Goal: Task Accomplishment & Management: Complete application form

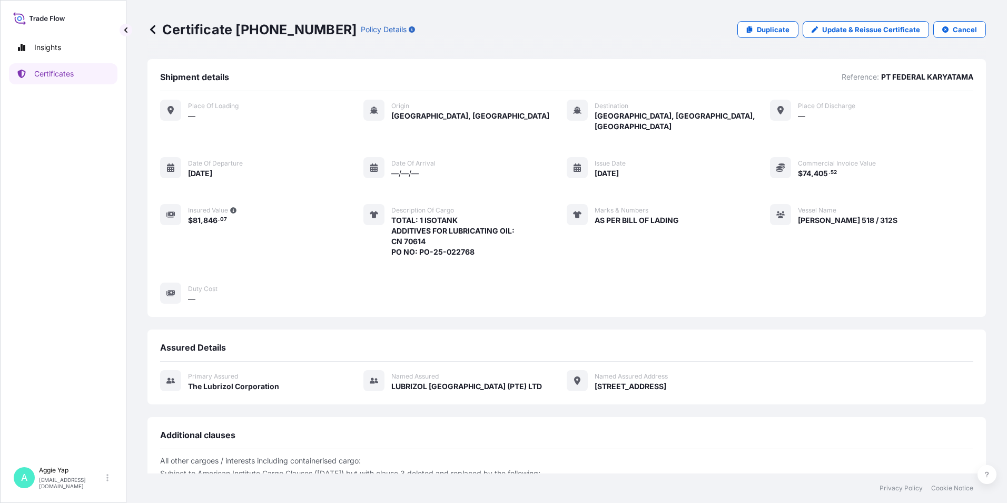
scroll to position [121, 0]
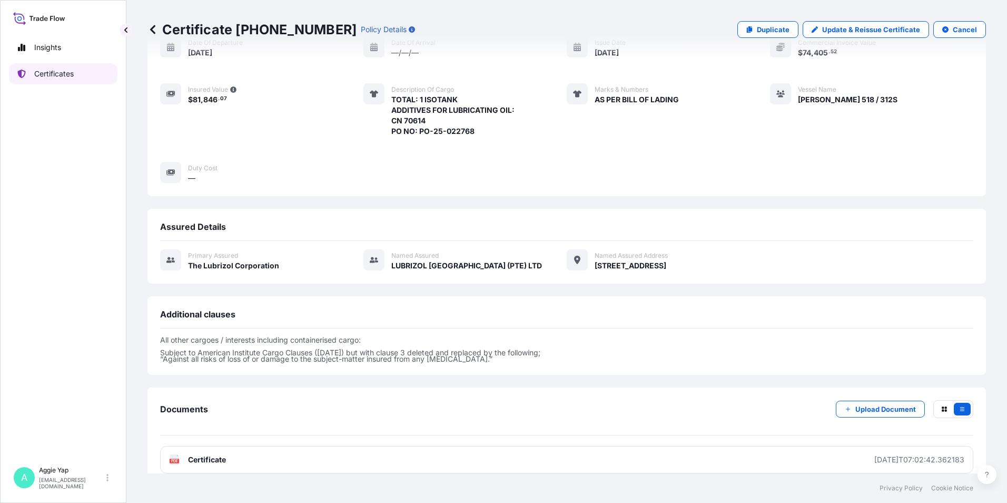
click at [56, 77] on p "Certificates" at bounding box center [54, 73] width 40 height 11
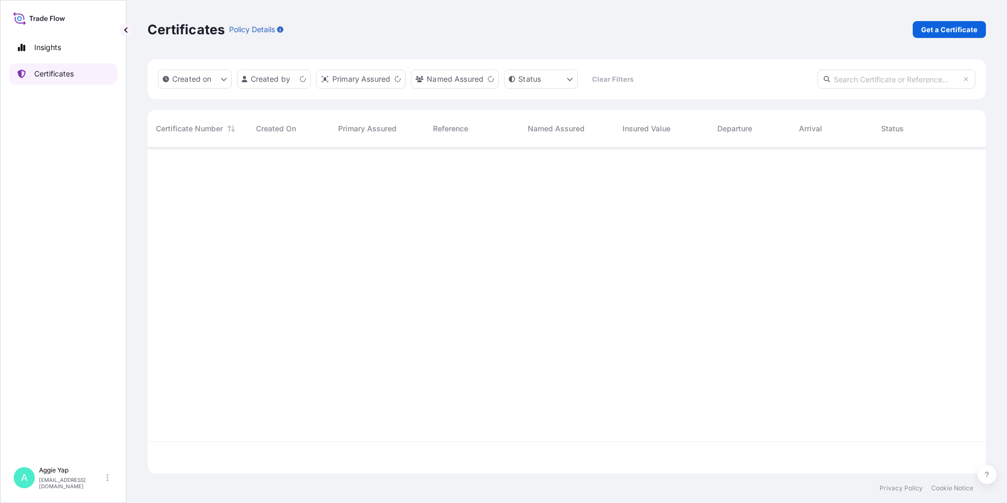
scroll to position [323, 831]
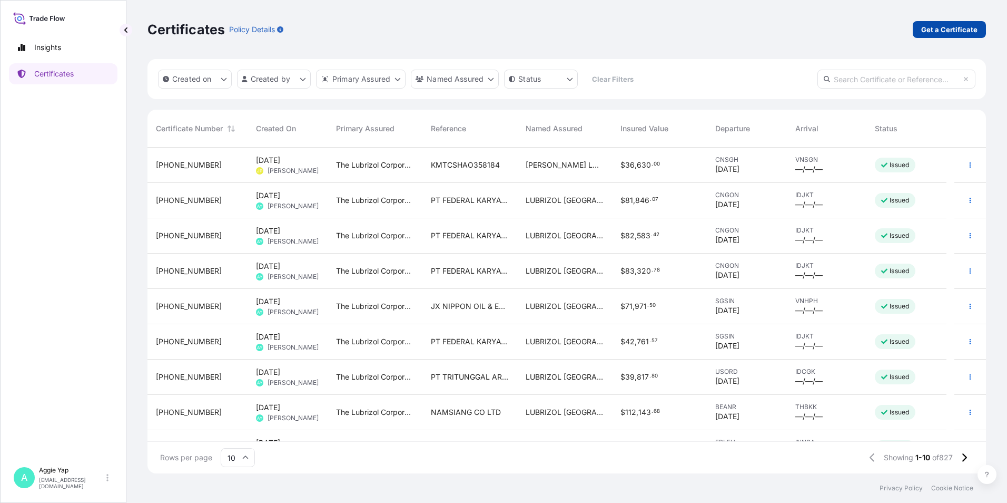
click at [935, 28] on p "Get a Certificate" at bounding box center [949, 29] width 56 height 11
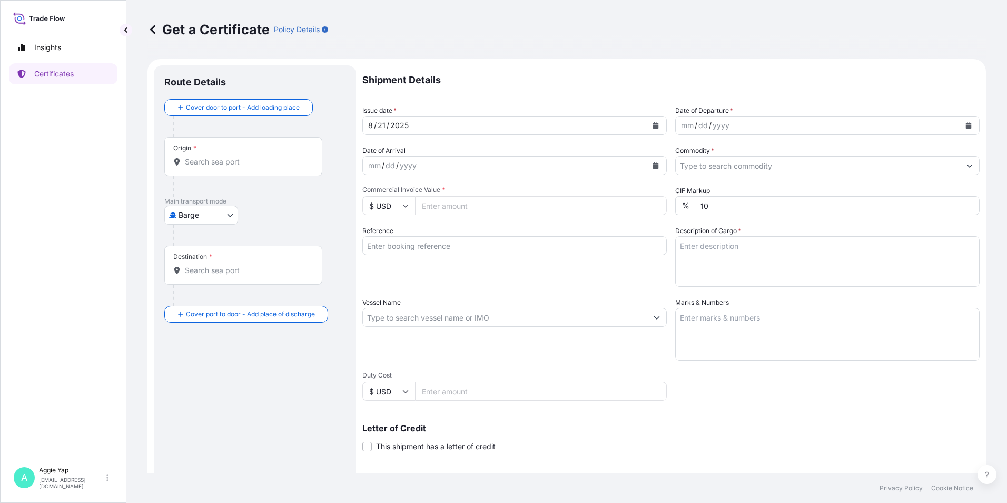
click at [207, 214] on body "Insights Certificates A [PERSON_NAME] [EMAIL_ADDRESS][DOMAIN_NAME] Get a Certif…" at bounding box center [503, 251] width 1007 height 503
click at [202, 297] on span "Ocean Vessel" at bounding box center [207, 299] width 47 height 11
select select "Ocean Vessel"
click at [232, 176] on div "Origin *" at bounding box center [243, 160] width 158 height 39
click at [232, 171] on input "Origin *" at bounding box center [247, 166] width 124 height 11
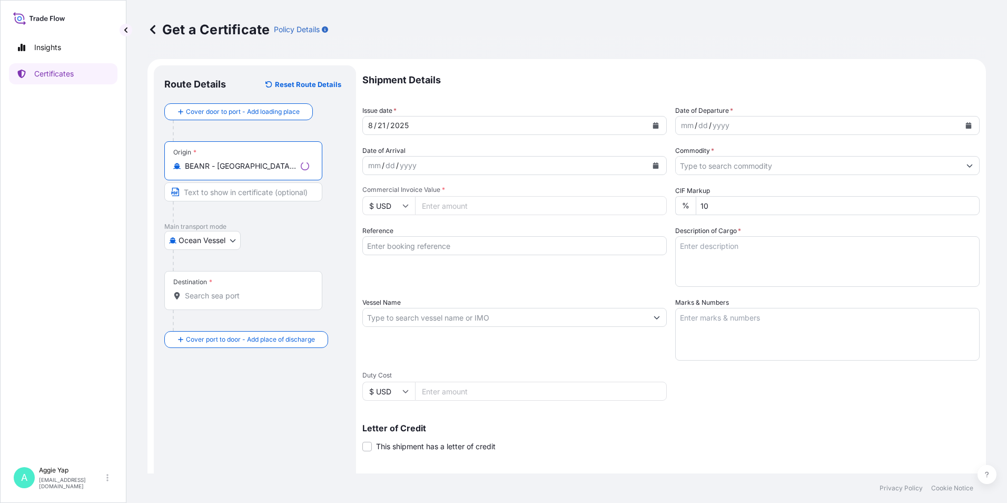
type input "BEANR - [GEOGRAPHIC_DATA], [GEOGRAPHIC_DATA]"
click at [234, 291] on input "Destination *" at bounding box center [247, 295] width 124 height 11
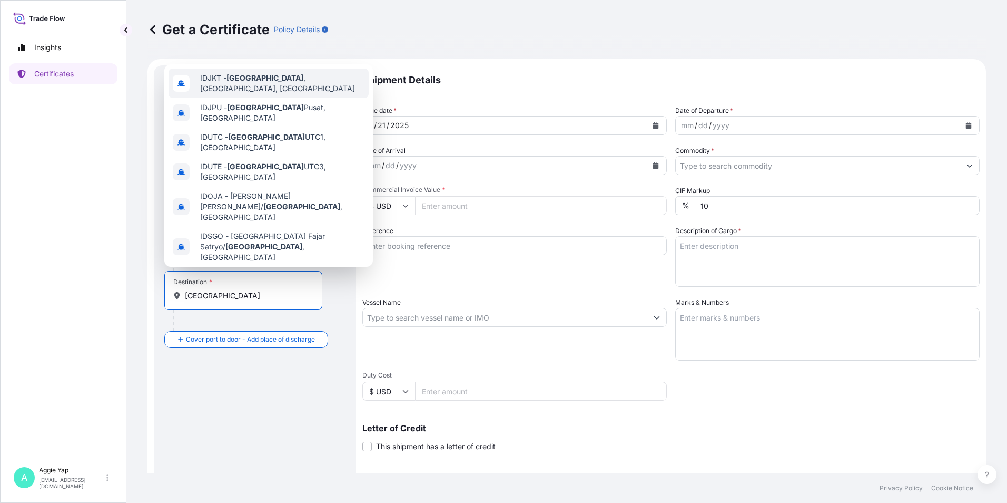
click at [276, 89] on div "IDJKT - [GEOGRAPHIC_DATA] , [GEOGRAPHIC_DATA], [GEOGRAPHIC_DATA]" at bounding box center [269, 83] width 200 height 30
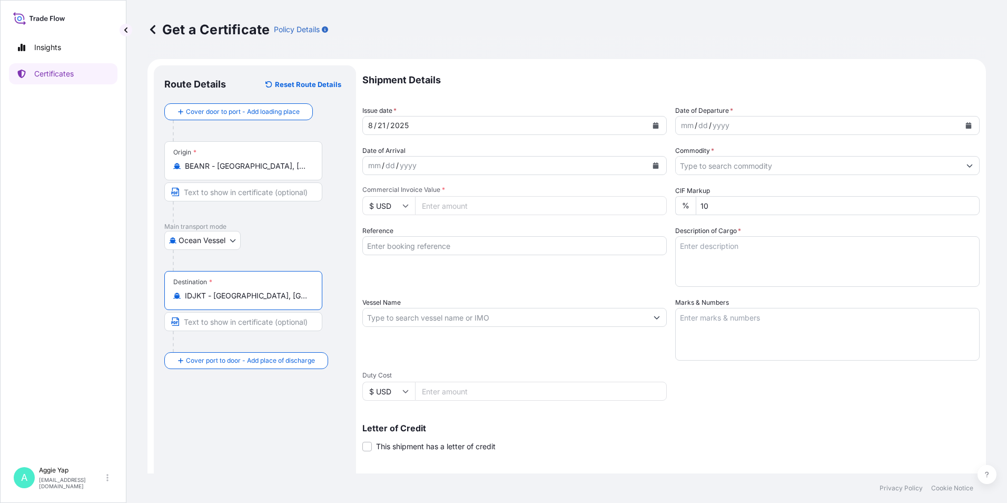
type input "IDJKT - [GEOGRAPHIC_DATA], [GEOGRAPHIC_DATA], [GEOGRAPHIC_DATA]"
click at [651, 122] on button "Calendar" at bounding box center [655, 125] width 17 height 17
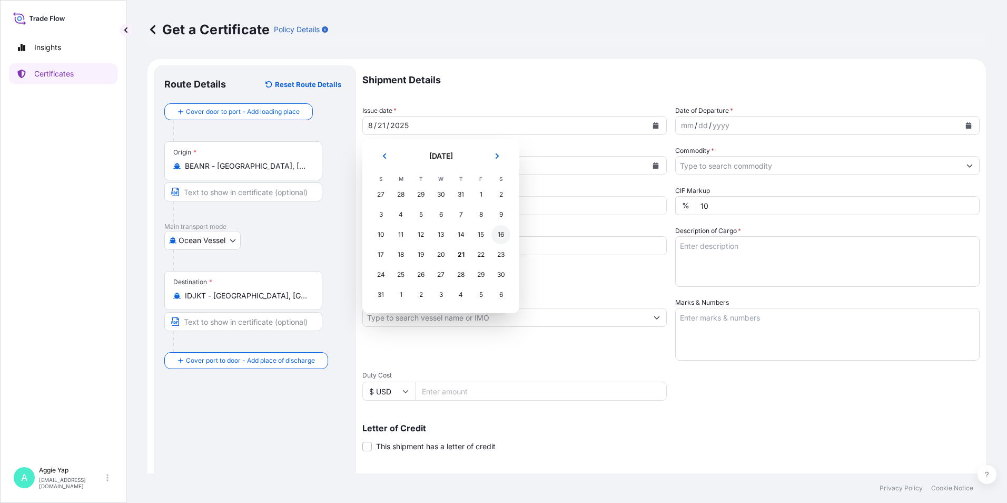
click at [502, 237] on div "16" at bounding box center [500, 234] width 19 height 19
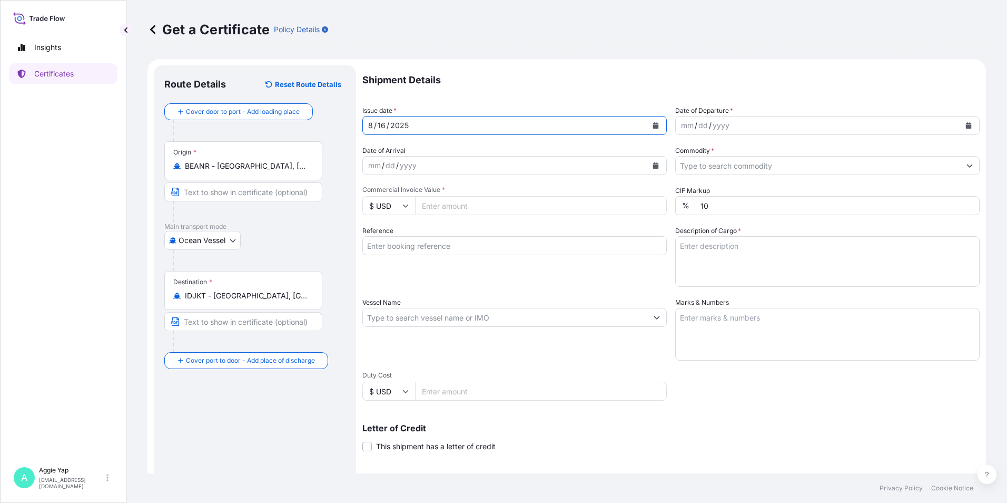
click at [960, 126] on button "Calendar" at bounding box center [968, 125] width 17 height 17
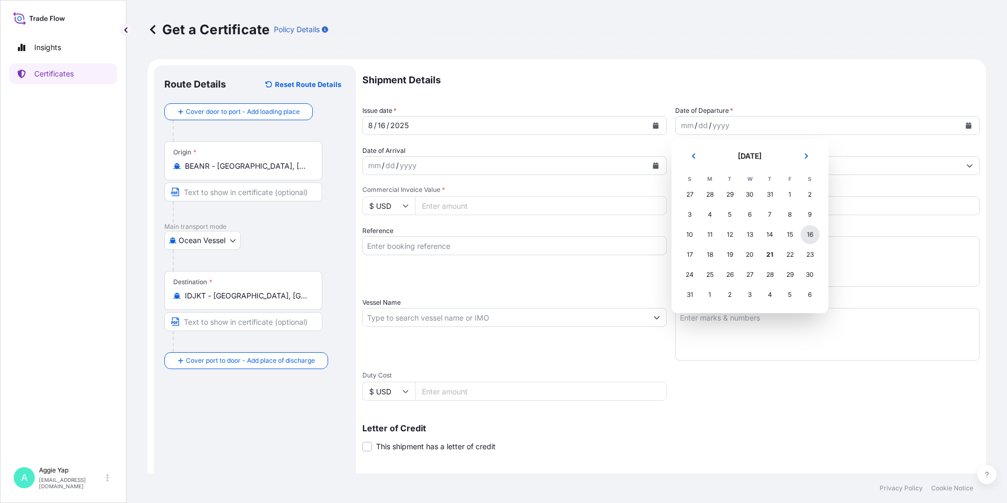
click at [805, 232] on div "16" at bounding box center [810, 234] width 19 height 19
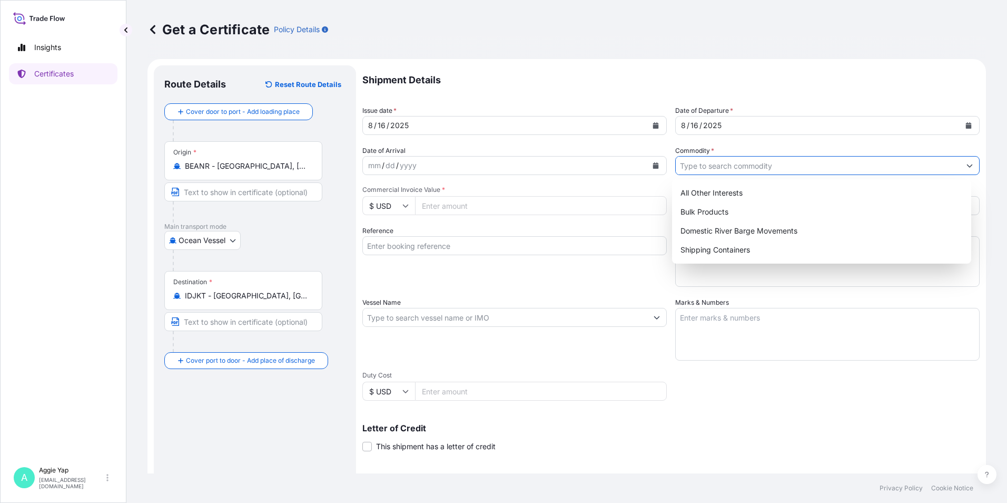
click at [732, 169] on input "Commodity *" at bounding box center [818, 165] width 284 height 19
click at [704, 245] on div "Shipping Containers" at bounding box center [821, 249] width 291 height 19
type input "Shipping Containers"
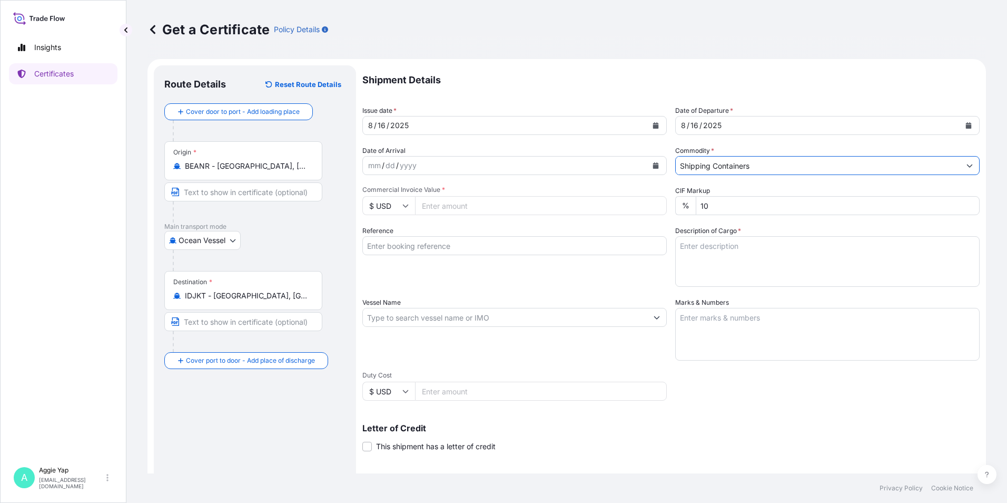
click at [463, 209] on input "Commercial Invoice Value *" at bounding box center [541, 205] width 252 height 19
type input "99062.40"
click at [414, 245] on input "Reference" at bounding box center [514, 245] width 304 height 19
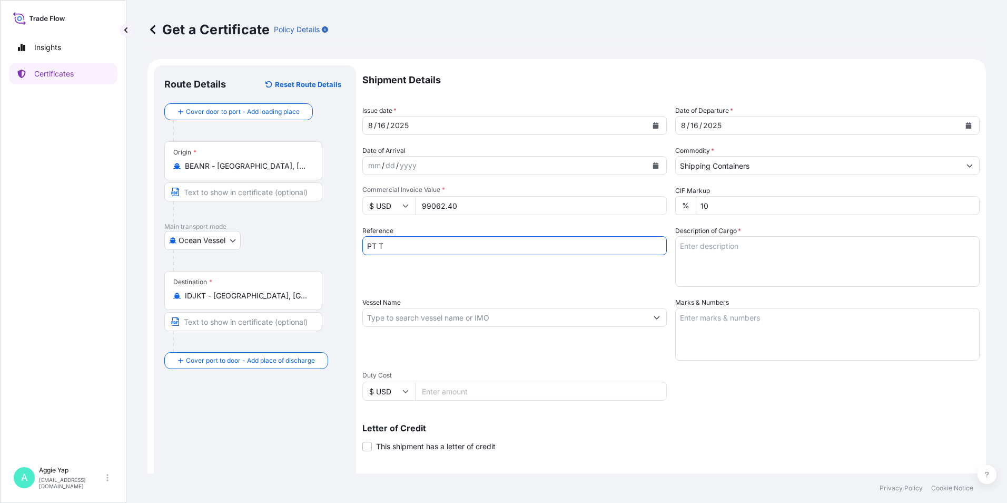
type input "PT TRITUNGGAL ARTHAMAKMUR"
click at [494, 279] on div "Reference PT TRITUNGGAL ARTHAMAKMUR" at bounding box center [514, 255] width 304 height 61
click at [448, 322] on input "Vessel Name" at bounding box center [505, 317] width 284 height 19
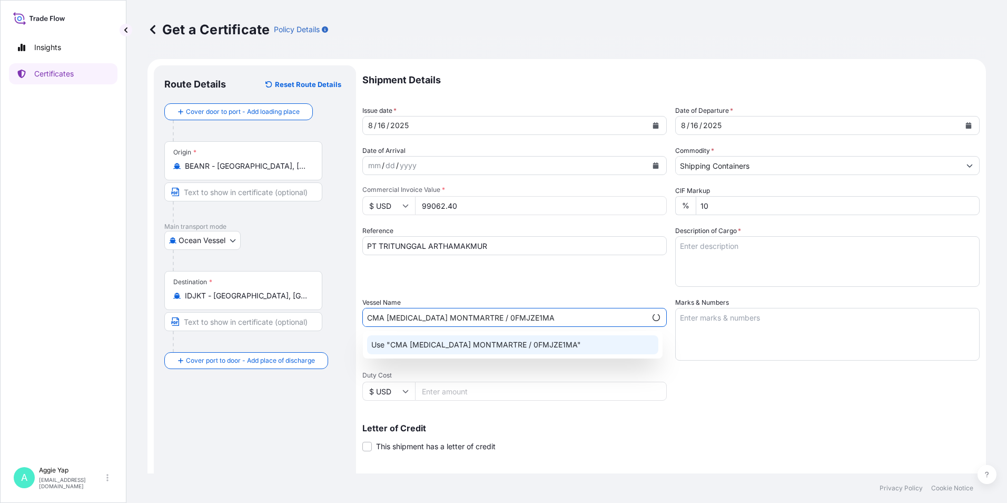
click at [441, 342] on p "Use "CMA [MEDICAL_DATA] MONTMARTRE / 0FMJZE1MA"" at bounding box center [476, 344] width 210 height 11
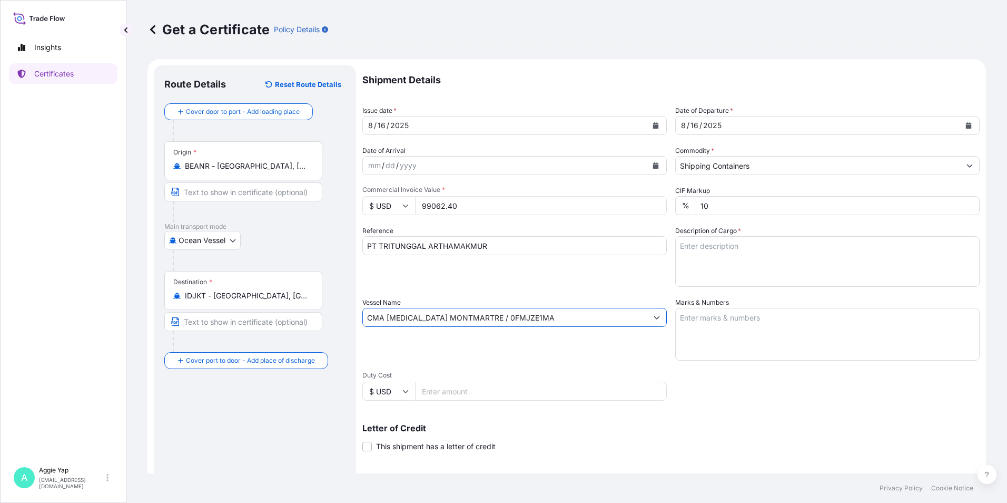
type input "CMA [MEDICAL_DATA] MONTMARTRE / 0FMJZE1MA"
click at [746, 320] on textarea "Marks & Numbers" at bounding box center [827, 334] width 304 height 53
type textarea "AS PER BILL OF LADING"
click at [709, 251] on textarea "Description of Cargo *" at bounding box center [827, 261] width 304 height 51
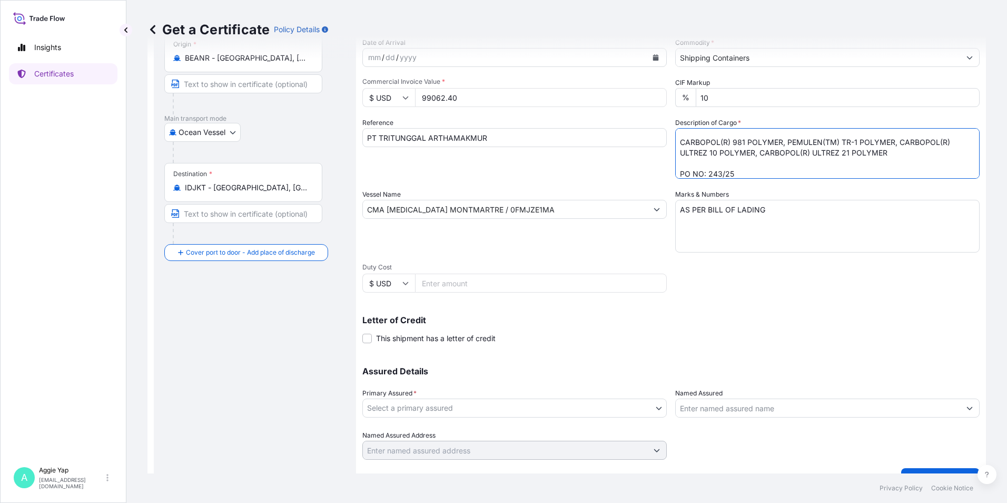
scroll to position [130, 0]
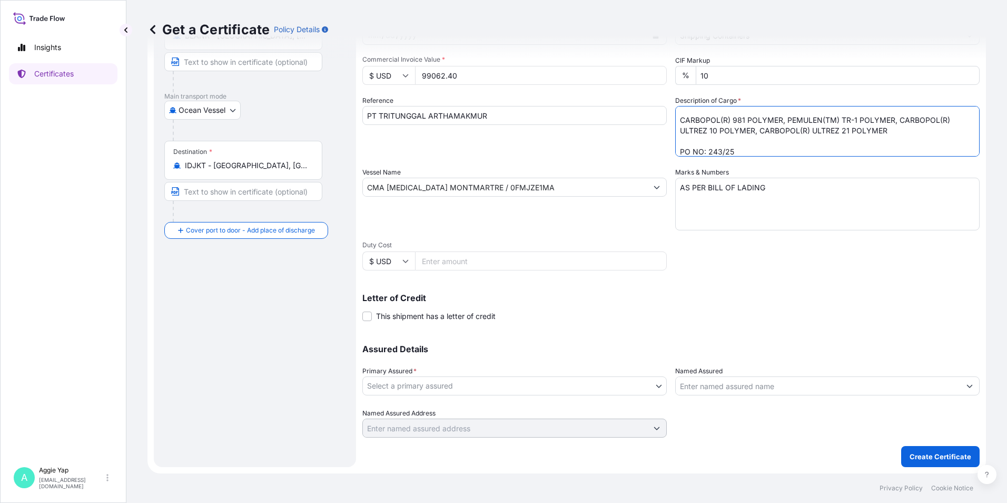
type textarea "TOTAL: 16 PALLETS (224 CARTONS) CARBOPOL(R) 981 POLYMER, PEMULEN(TM) TR-1 POLYM…"
click at [438, 382] on body "Insights Certificates A [PERSON_NAME] [EMAIL_ADDRESS][DOMAIN_NAME] Get a Certif…" at bounding box center [503, 251] width 1007 height 503
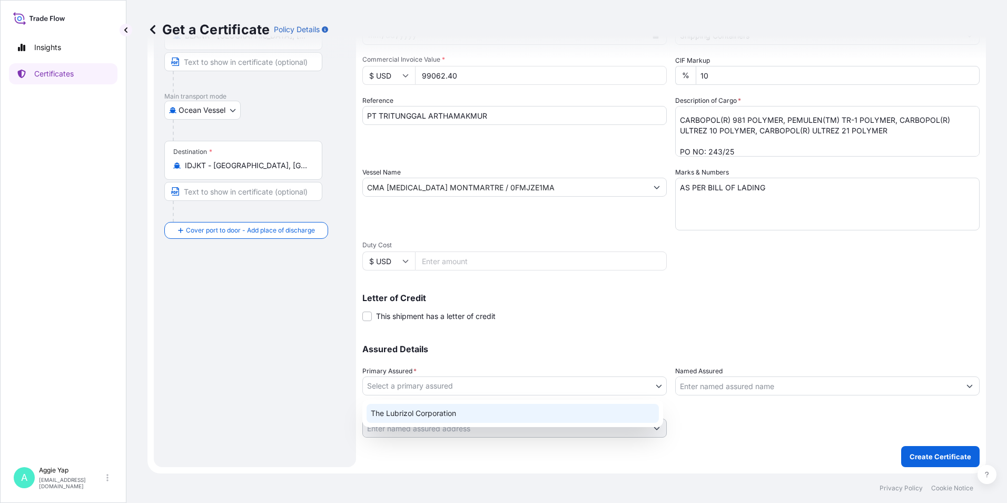
click at [417, 412] on div "The Lubrizol Corporation" at bounding box center [513, 413] width 292 height 19
select select "31566"
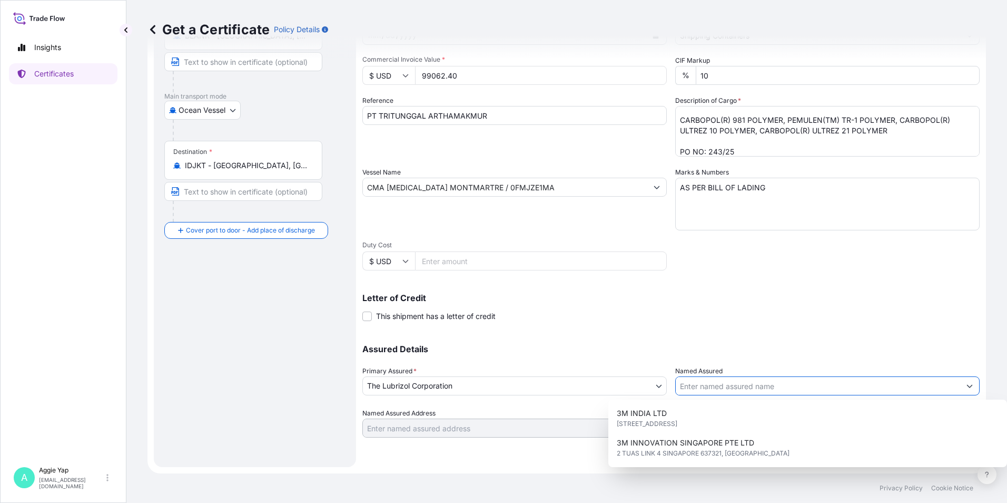
click at [732, 387] on input "Named Assured" at bounding box center [818, 385] width 284 height 19
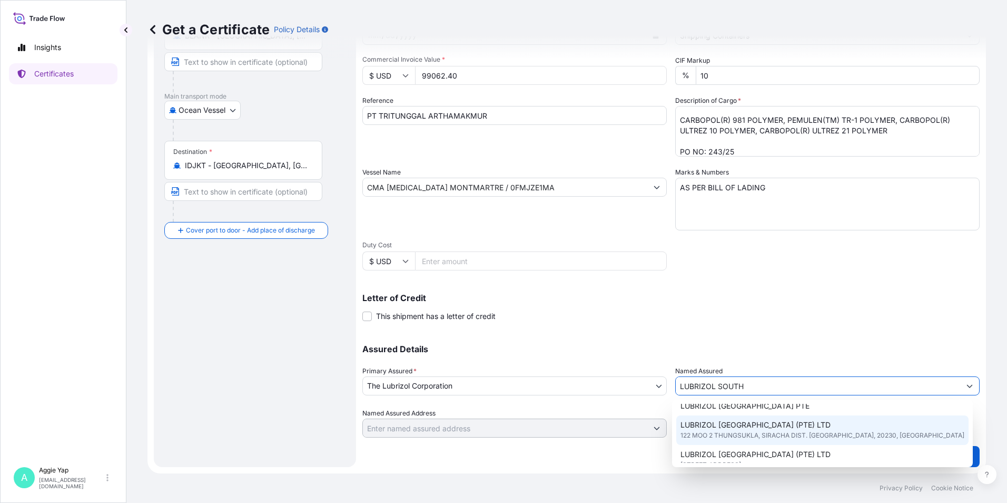
scroll to position [53, 0]
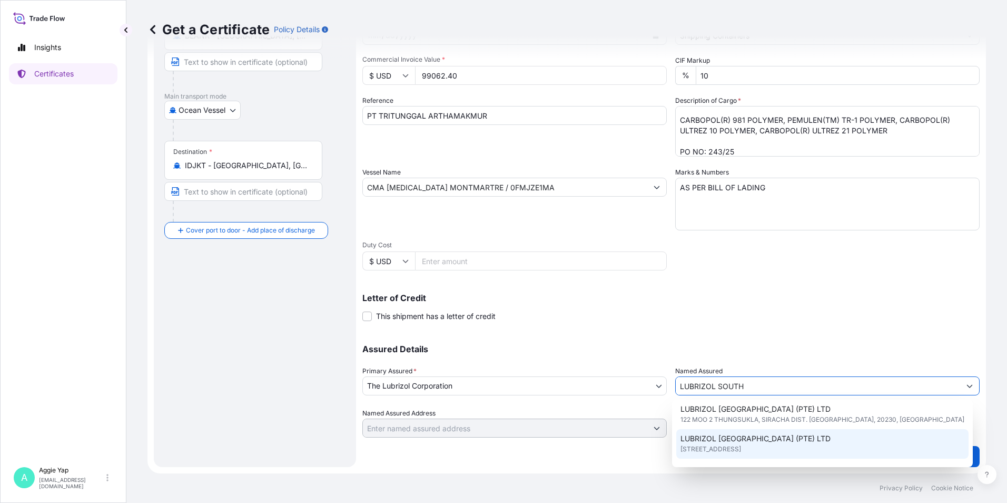
click at [741, 452] on span "[STREET_ADDRESS]" at bounding box center [711, 449] width 61 height 11
type input "LUBRIZOL [GEOGRAPHIC_DATA] (PTE) LTD"
type input "[STREET_ADDRESS]"
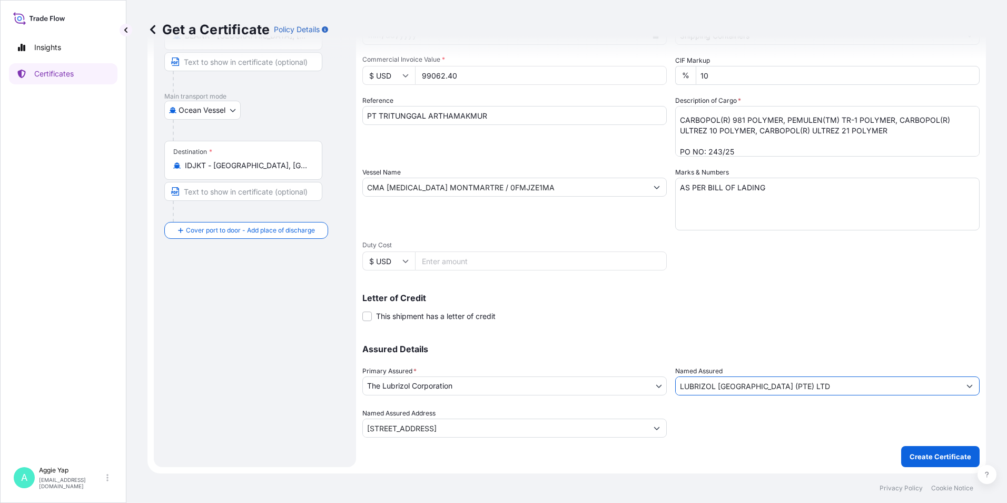
type input "LUBRIZOL [GEOGRAPHIC_DATA] (PTE) LTD"
click at [692, 285] on div "Letter of Credit This shipment has a letter of credit Letter of credit * Letter…" at bounding box center [670, 301] width 617 height 41
click at [940, 457] on p "Create Certificate" at bounding box center [941, 456] width 62 height 11
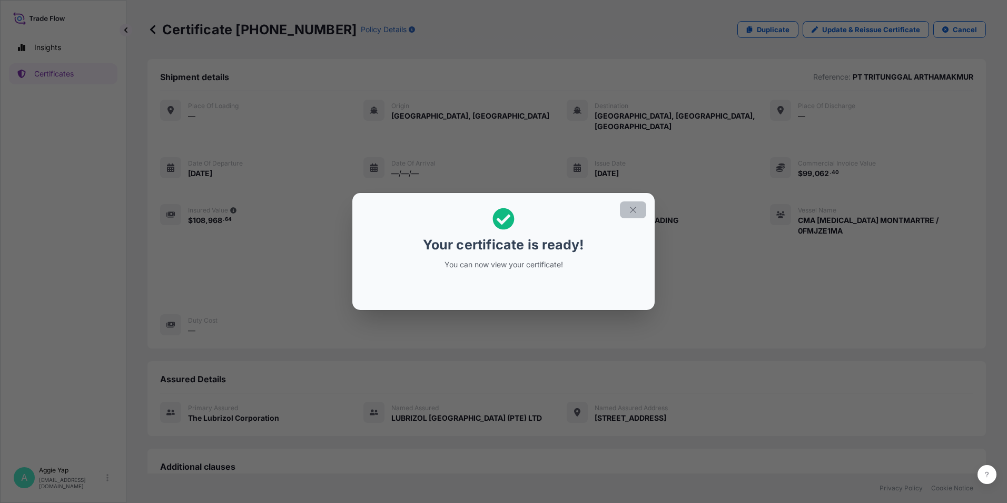
click at [622, 217] on button "button" at bounding box center [633, 209] width 26 height 17
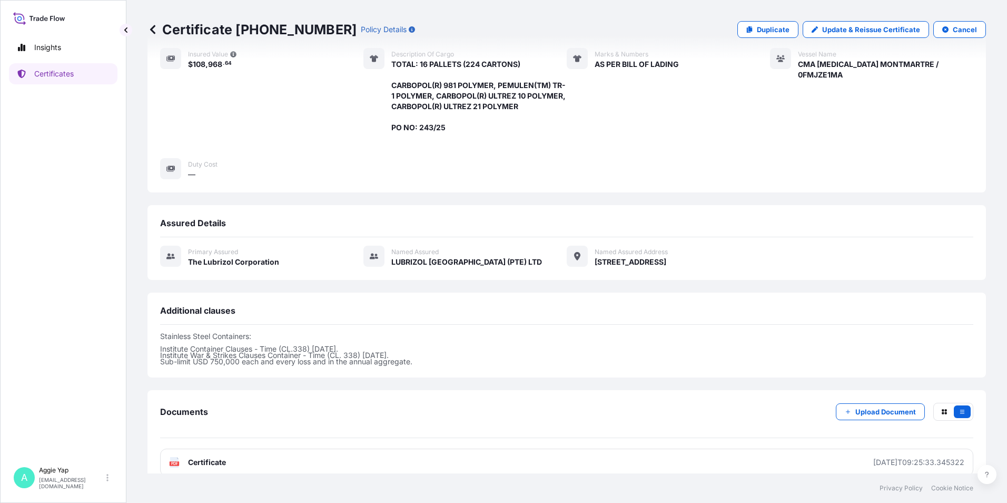
scroll to position [161, 0]
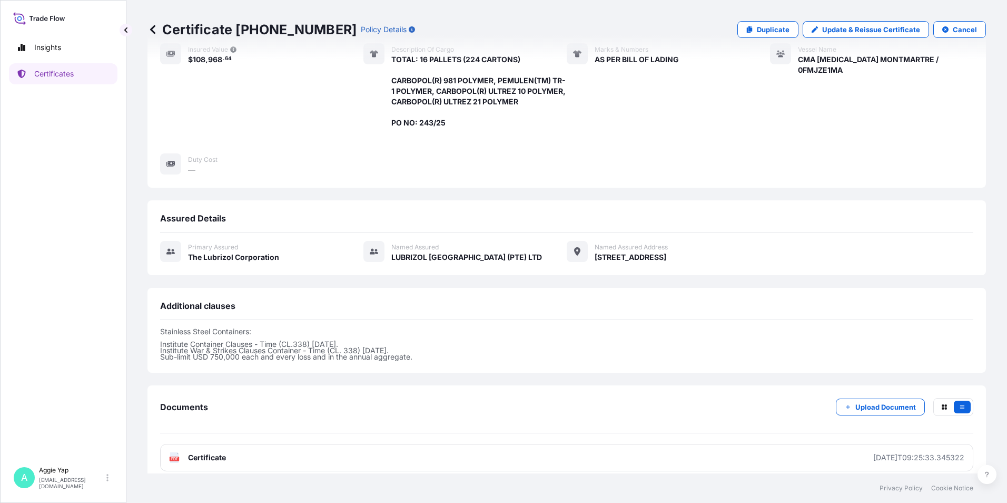
click at [328, 461] on div "Documents Upload Document PDF Certificate [DATE]T09:25:33.345322" at bounding box center [567, 434] width 839 height 99
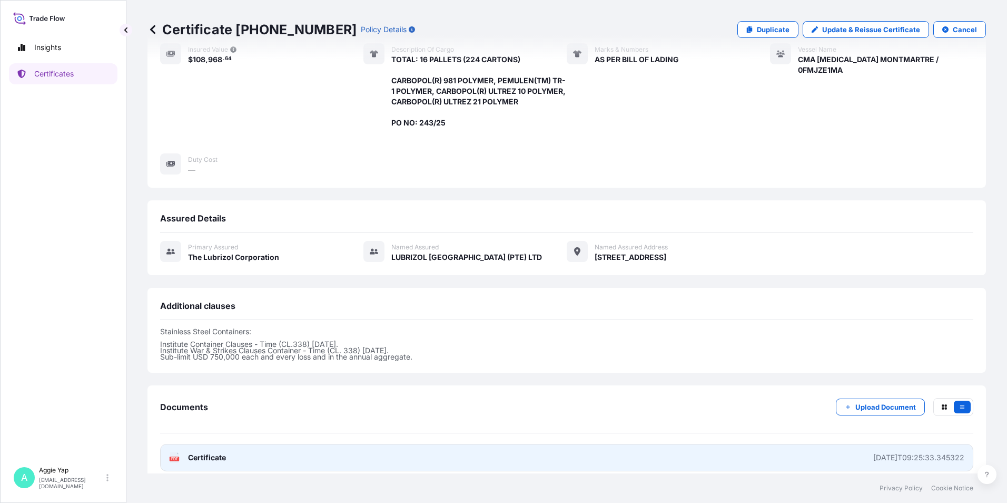
click at [330, 450] on link "PDF Certificate [DATE]T09:25:33.345322" at bounding box center [566, 457] width 813 height 27
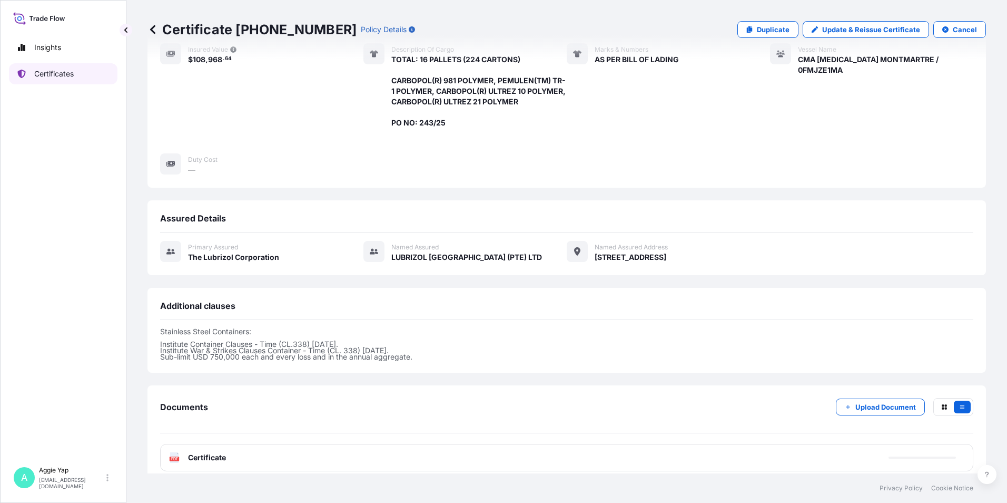
click at [45, 81] on link "Certificates" at bounding box center [63, 73] width 109 height 21
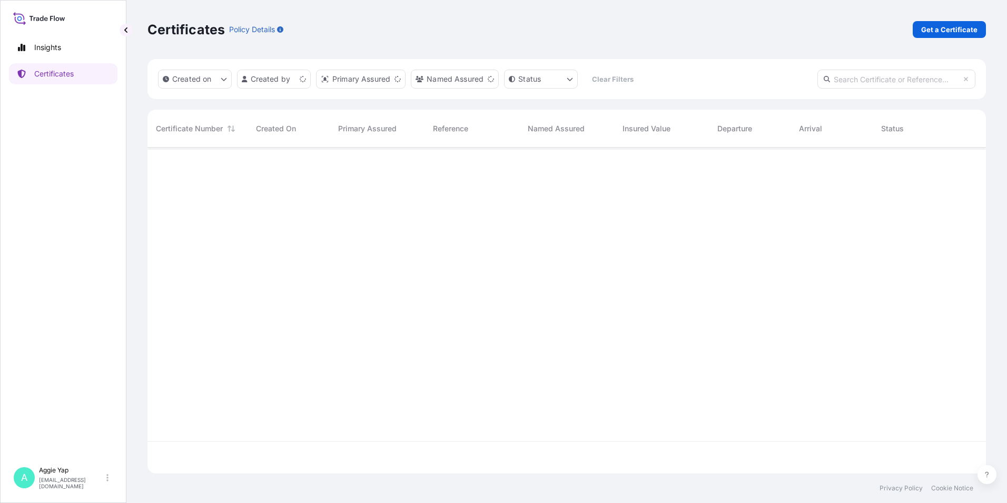
scroll to position [323, 831]
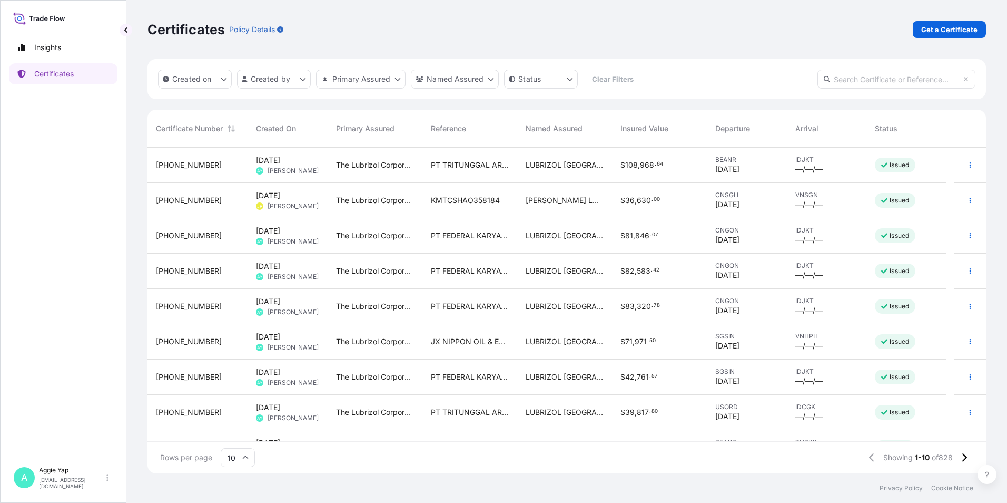
click at [682, 158] on div "$ 108 , 968 . 64" at bounding box center [659, 165] width 95 height 35
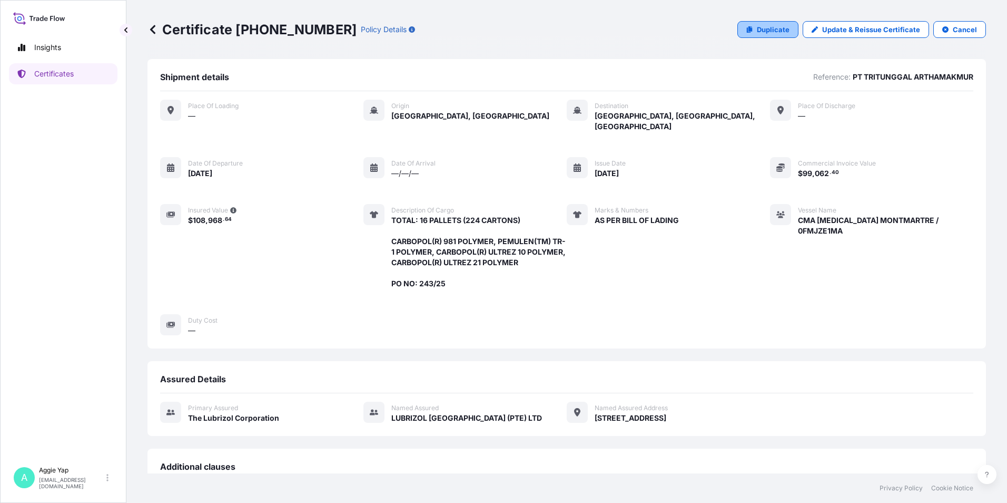
click at [775, 31] on p "Duplicate" at bounding box center [773, 29] width 33 height 11
select select "Ocean Vessel"
select select "31566"
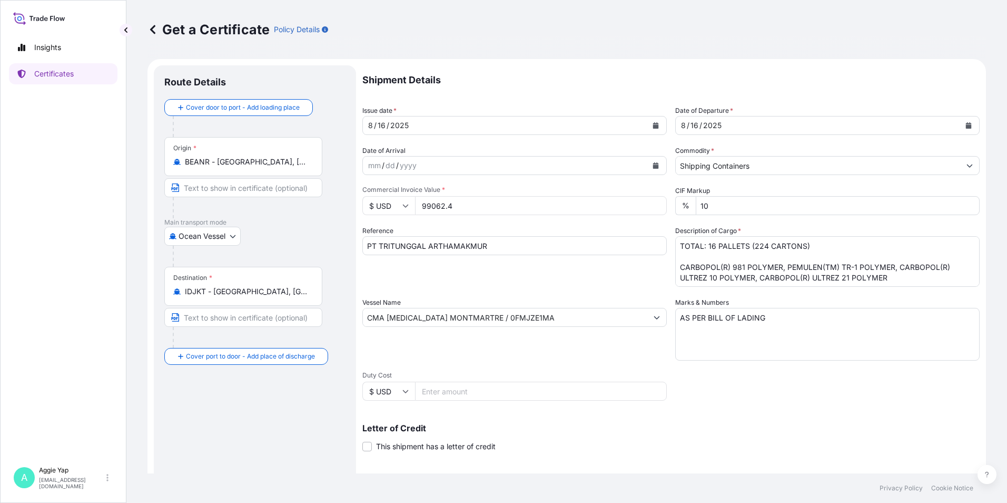
drag, startPoint x: 467, startPoint y: 209, endPoint x: 264, endPoint y: 240, distance: 205.1
click at [264, 240] on form "Route Details Cover door to port - Add loading place Place of loading Road / [G…" at bounding box center [567, 331] width 839 height 544
click at [525, 278] on div "Reference PT TRITUNGGAL ARTHAMAKMUR" at bounding box center [514, 255] width 304 height 61
drag, startPoint x: 467, startPoint y: 208, endPoint x: 248, endPoint y: 245, distance: 222.3
click at [248, 245] on form "Route Details Cover door to port - Add loading place Place of loading Road / [G…" at bounding box center [567, 331] width 839 height 544
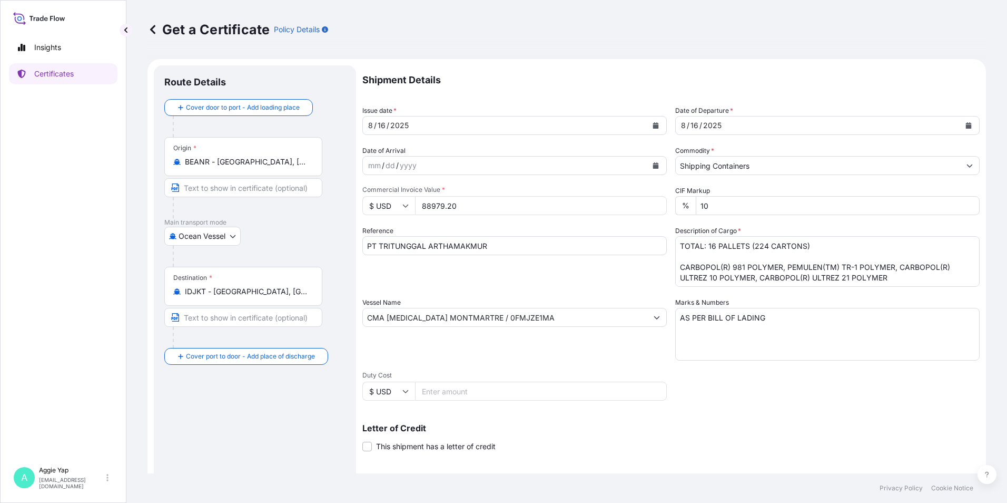
type input "88979.20"
click at [611, 280] on div "Reference PT TRITUNGGAL ARTHAMAKMUR" at bounding box center [514, 255] width 304 height 61
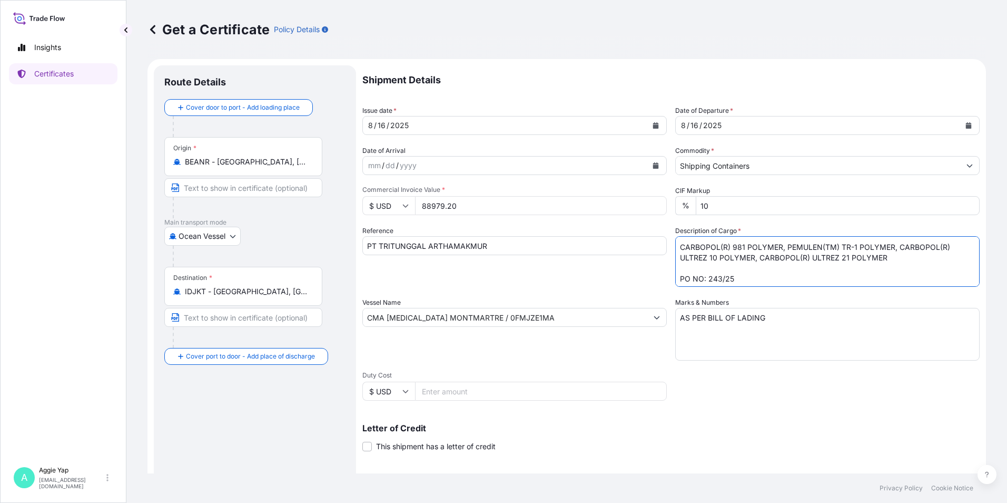
scroll to position [22, 0]
drag, startPoint x: 675, startPoint y: 267, endPoint x: 886, endPoint y: 258, distance: 210.4
click at [886, 258] on textarea "TOTAL: 16 PALLETS (224 CARTONS) CARBOPOL(R) 981 POLYMER, PEMULEN(TM) TR-1 POLYM…" at bounding box center [827, 261] width 304 height 51
drag, startPoint x: 742, startPoint y: 278, endPoint x: 706, endPoint y: 279, distance: 35.9
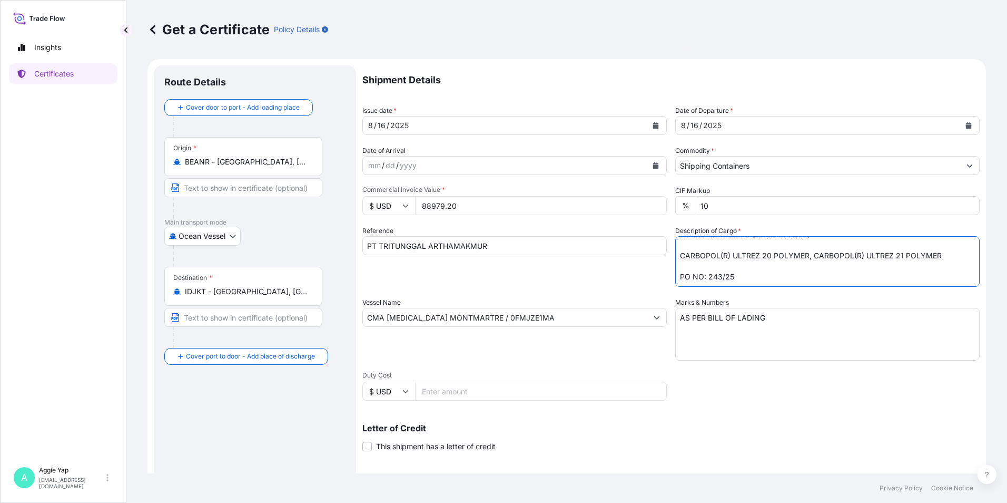
click at [706, 279] on textarea "TOTAL: 16 PALLETS (224 CARTONS) CARBOPOL(R) 981 POLYMER, PEMULEN(TM) TR-1 POLYM…" at bounding box center [827, 261] width 304 height 51
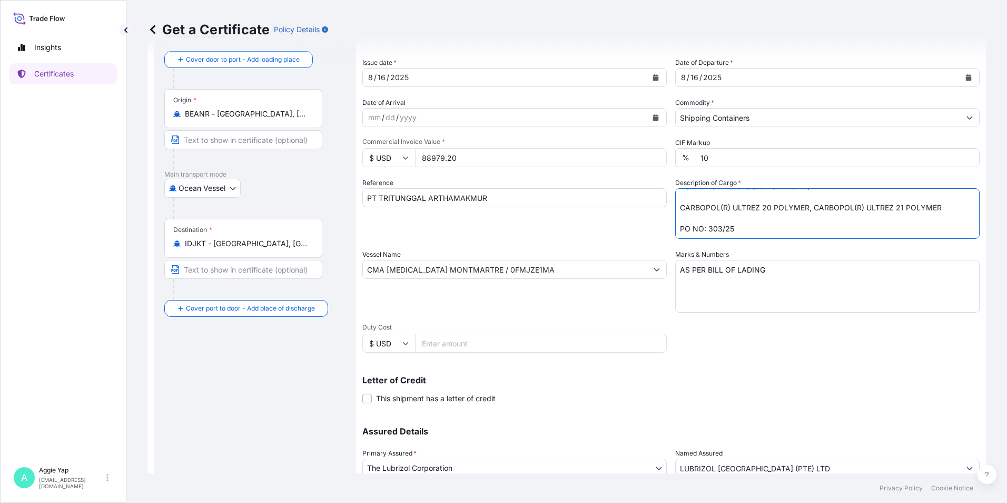
scroll to position [130, 0]
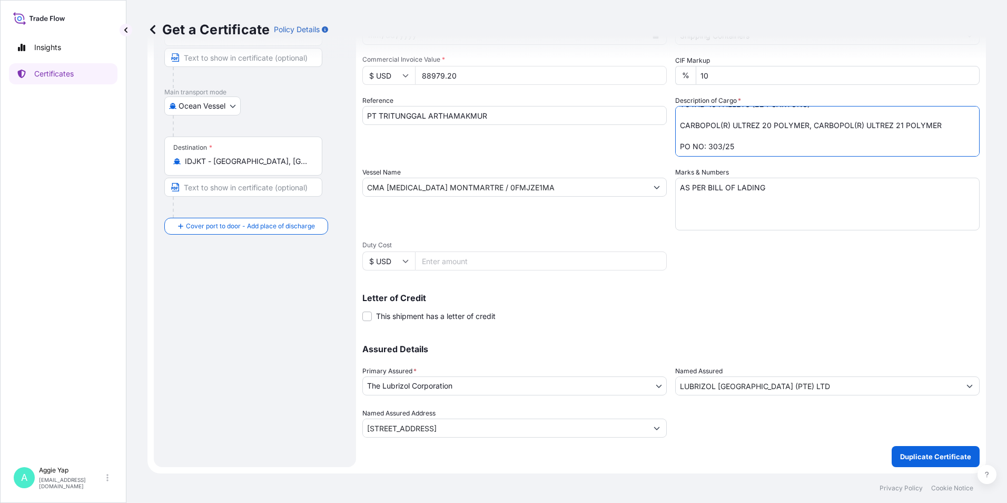
type textarea "TOTAL: 16 PALLETS (224 CARTONS) CARBOPOL(R) ULTREZ 20 POLYMER, CARBOPOL(R) ULTR…"
click at [917, 454] on p "Duplicate Certificate" at bounding box center [935, 456] width 71 height 11
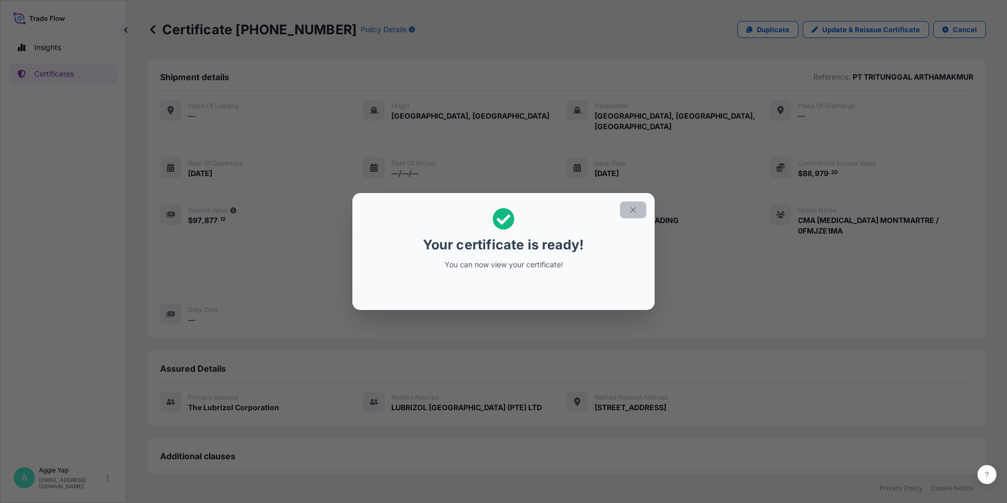
click at [635, 212] on icon "button" at bounding box center [633, 210] width 6 height 6
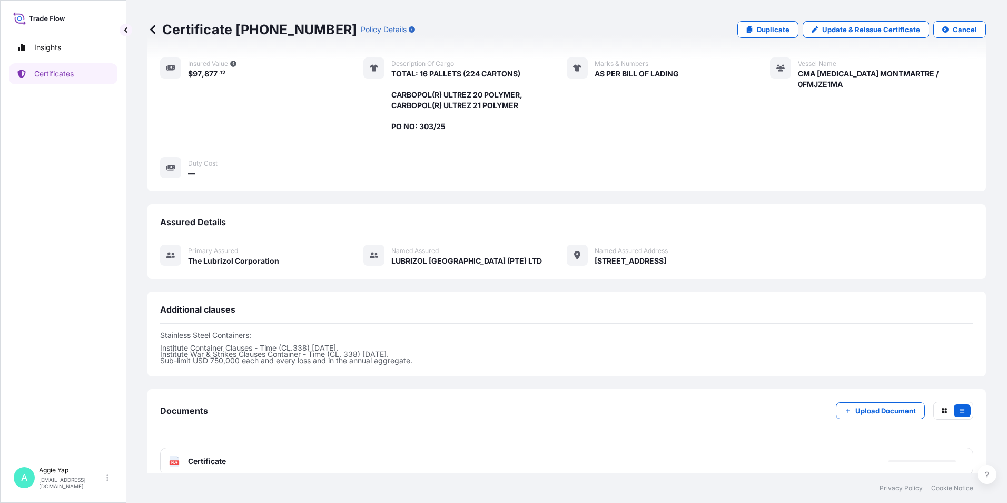
scroll to position [150, 0]
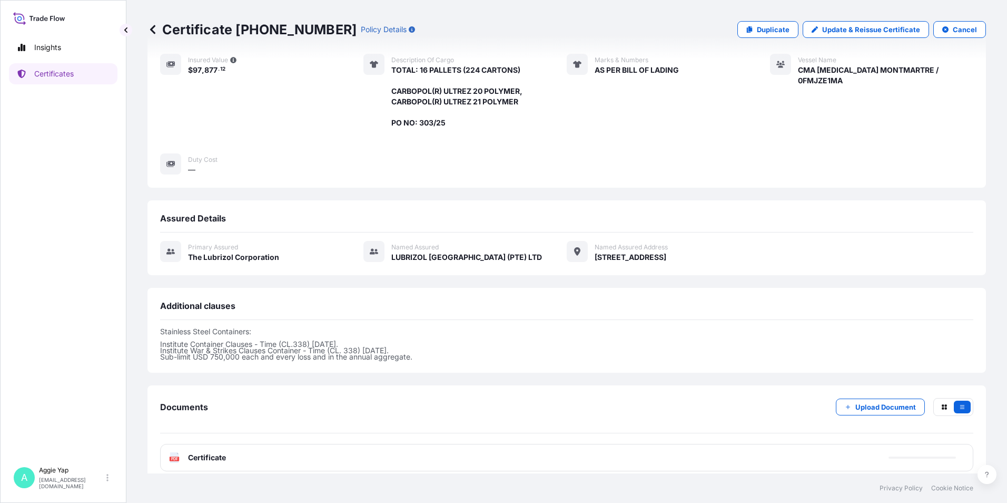
click at [222, 453] on div "PDF Certificate" at bounding box center [566, 457] width 813 height 27
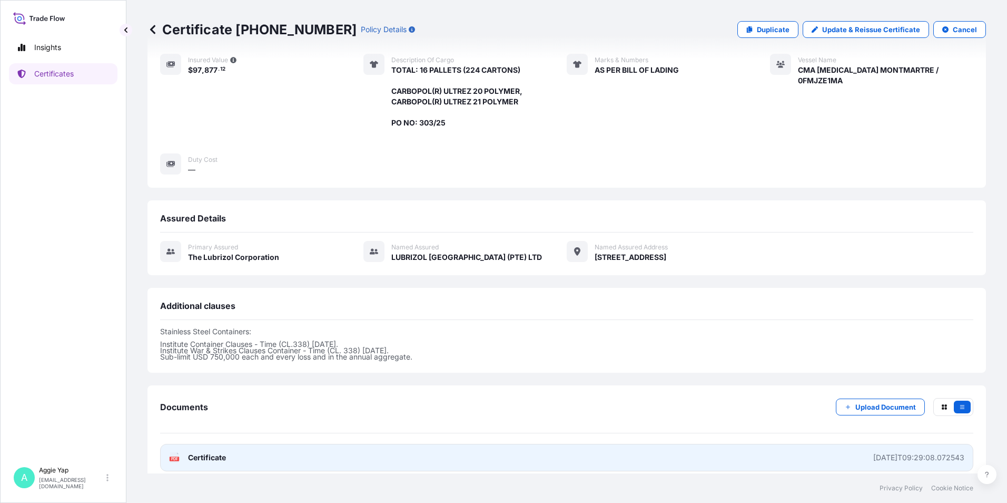
click at [227, 444] on link "PDF Certificate [DATE]T09:29:08.072543" at bounding box center [566, 457] width 813 height 27
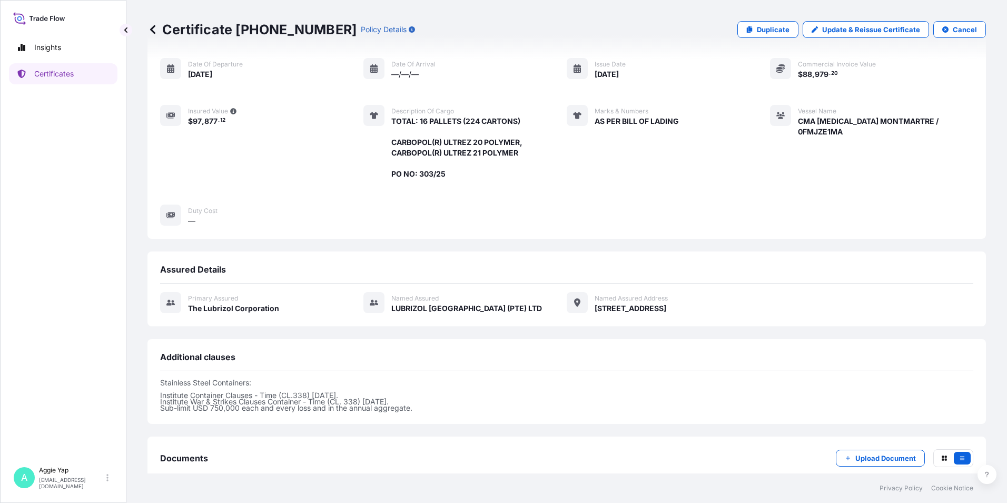
scroll to position [0, 0]
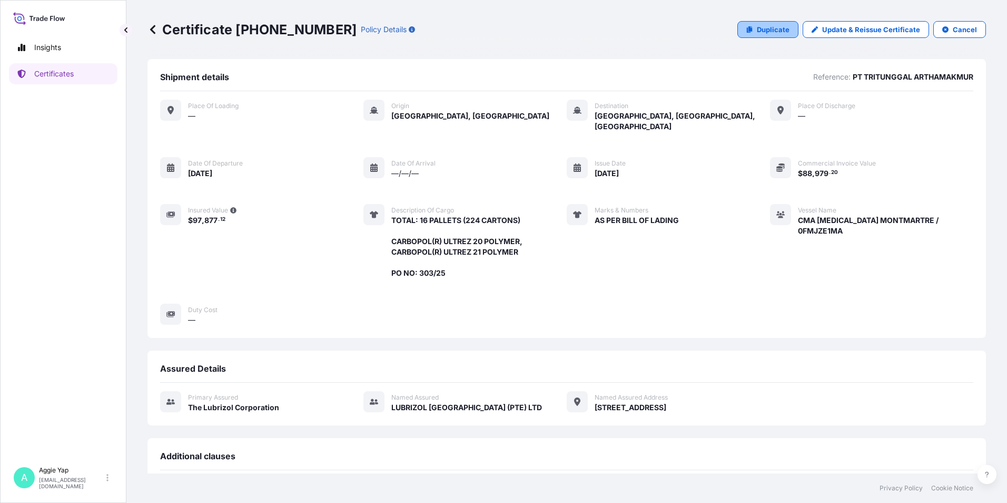
click at [757, 26] on p "Duplicate" at bounding box center [773, 29] width 33 height 11
select select "Ocean Vessel"
select select "31566"
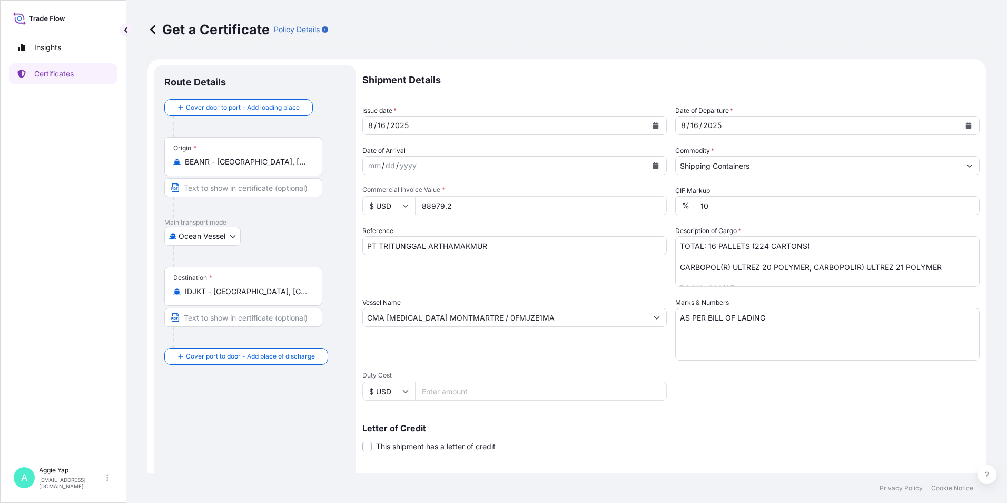
click at [760, 217] on div "Shipment Details Issue date * [DATE] Date of Departure * [DATE] Date of Arrival…" at bounding box center [670, 316] width 617 height 502
click at [762, 164] on input "Shipping Containers" at bounding box center [818, 165] width 284 height 19
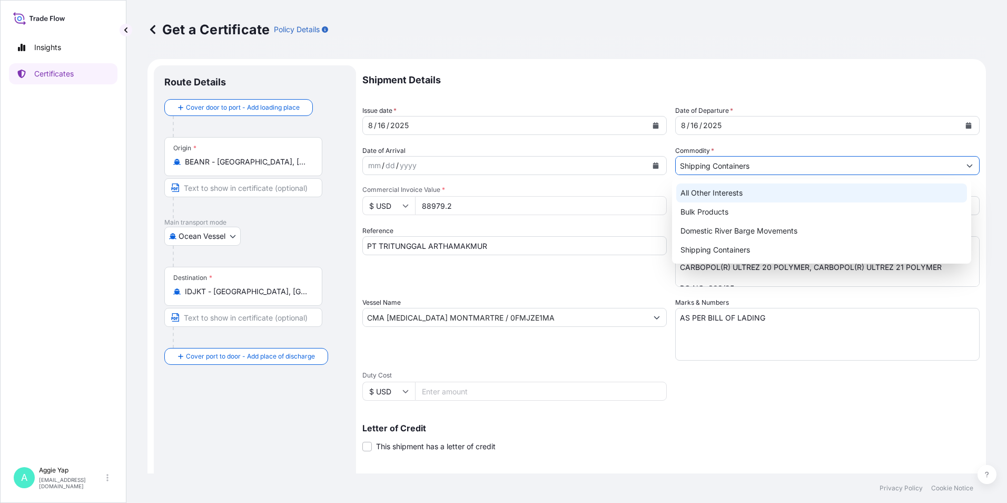
click at [701, 190] on div "All Other Interests" at bounding box center [821, 192] width 291 height 19
type input "All Other Interests"
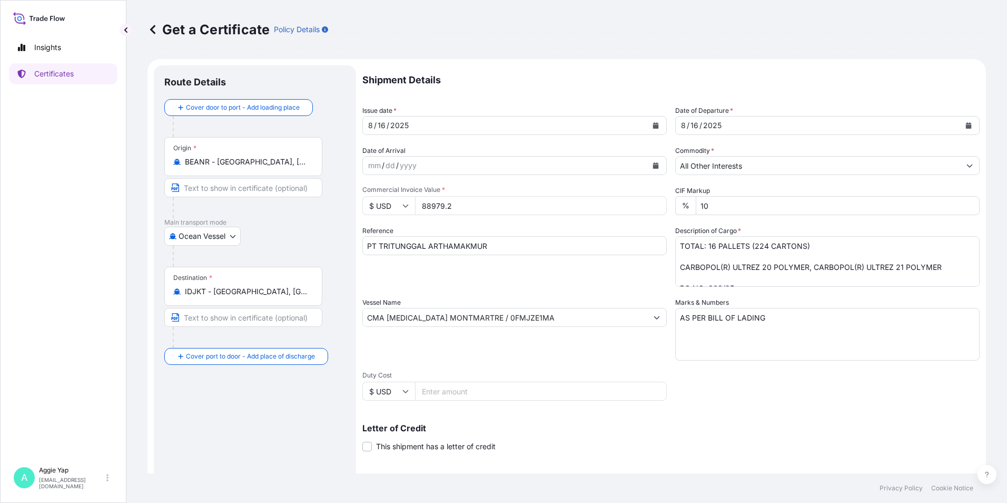
drag, startPoint x: 476, startPoint y: 203, endPoint x: 338, endPoint y: 238, distance: 142.3
click at [310, 232] on form "Route Details Cover door to port - Add loading place Place of loading Road / [G…" at bounding box center [567, 331] width 839 height 544
type input "38238.48"
drag, startPoint x: 537, startPoint y: 326, endPoint x: 257, endPoint y: 328, distance: 280.3
click at [257, 328] on form "Route Details Cover door to port - Add loading place Place of loading Road / [G…" at bounding box center [567, 331] width 839 height 544
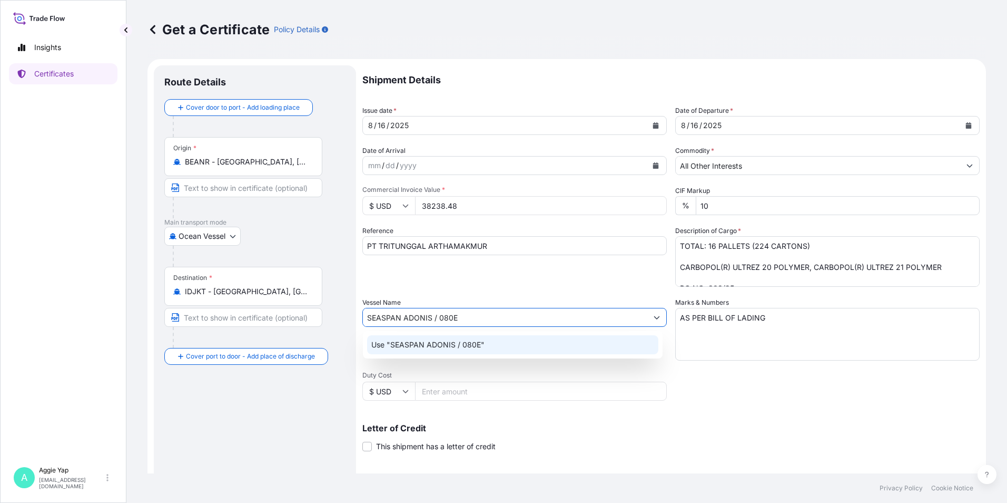
click at [542, 337] on div "Use "SEASPAN ADONIS / 080E"" at bounding box center [512, 344] width 291 height 19
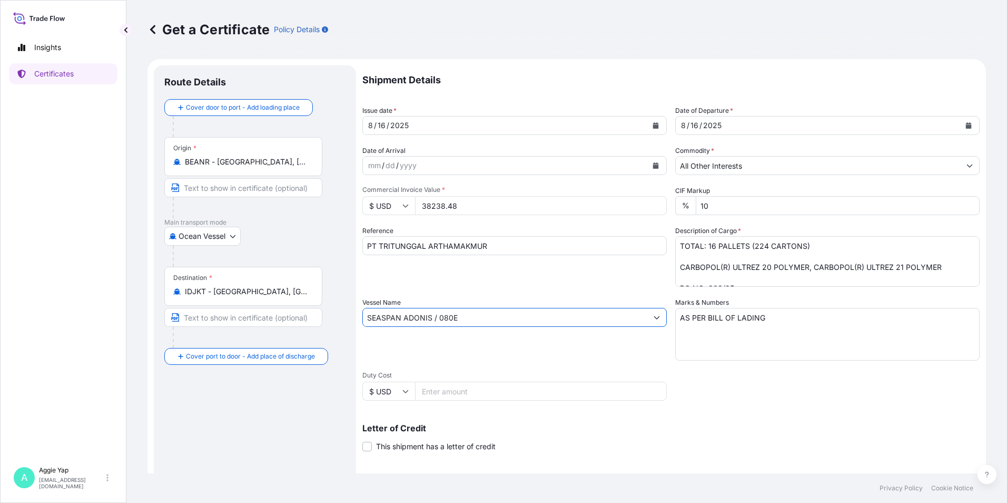
type input "SEASPAN ADONIS / 080E"
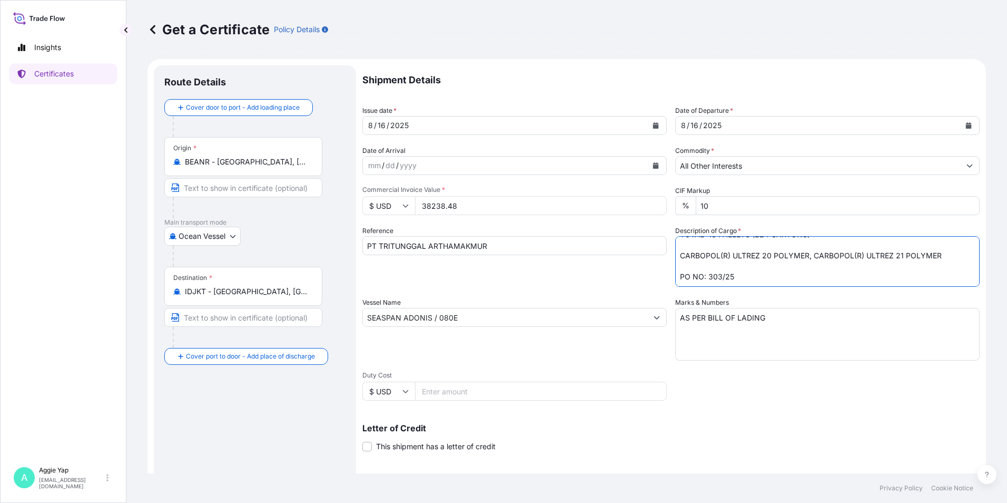
drag, startPoint x: 704, startPoint y: 246, endPoint x: 835, endPoint y: 300, distance: 142.4
click at [835, 300] on div "Shipment Details Issue date * [DATE] Date of Departure * [DATE] Date of Arrival…" at bounding box center [670, 316] width 617 height 502
type textarea "TOTAL: 5 PALLETS (20 DRUMS) NOVEMER(TM) EC-1 POLYMER PO NO: 277/25"
click at [572, 276] on div "Reference PT TRITUNGGAL ARTHAMAKMUR" at bounding box center [514, 255] width 304 height 61
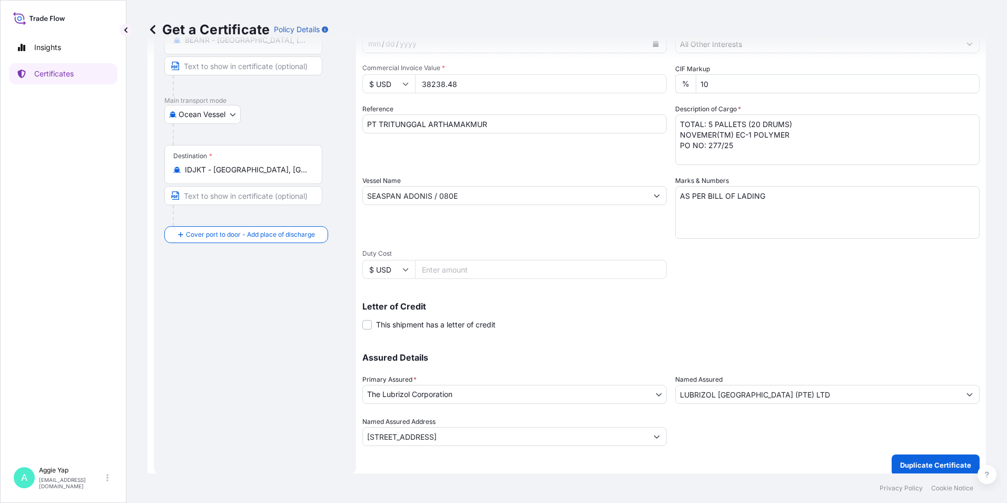
scroll to position [130, 0]
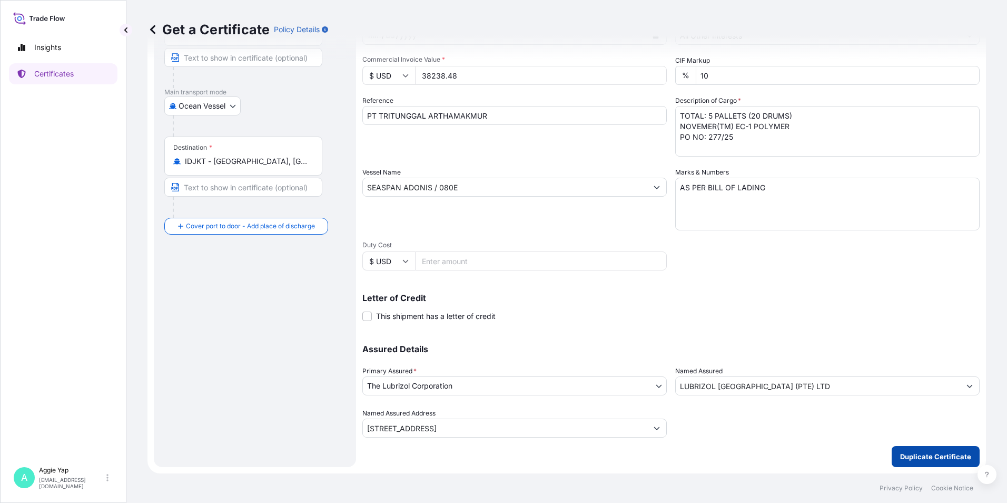
click at [911, 455] on p "Duplicate Certificate" at bounding box center [935, 456] width 71 height 11
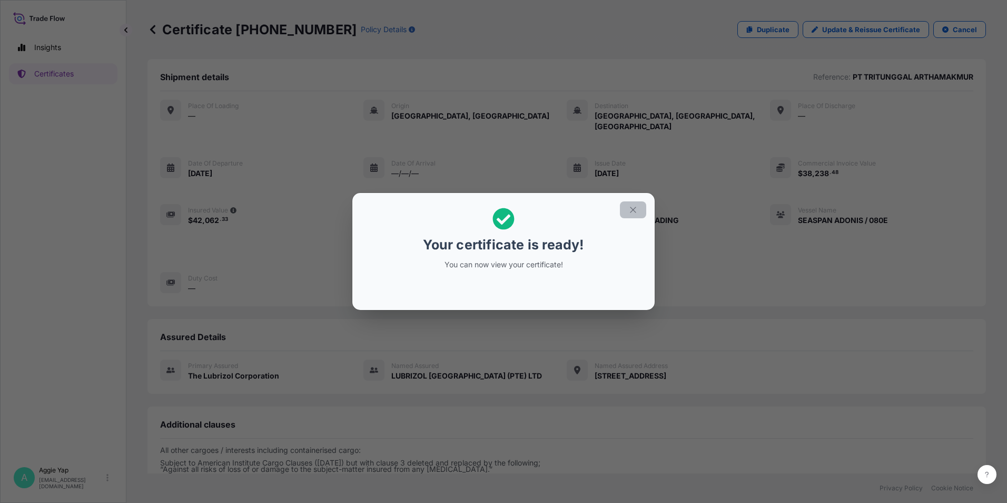
click at [631, 214] on icon "button" at bounding box center [632, 209] width 9 height 9
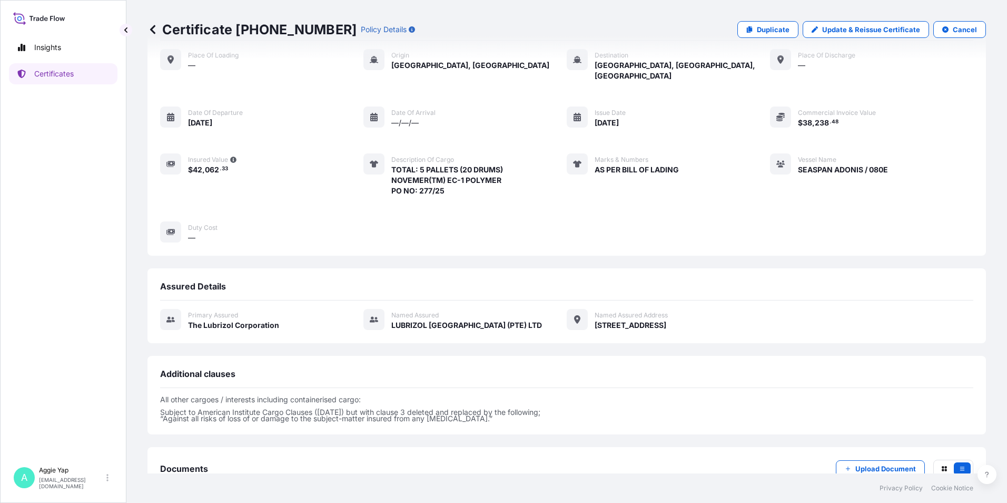
scroll to position [112, 0]
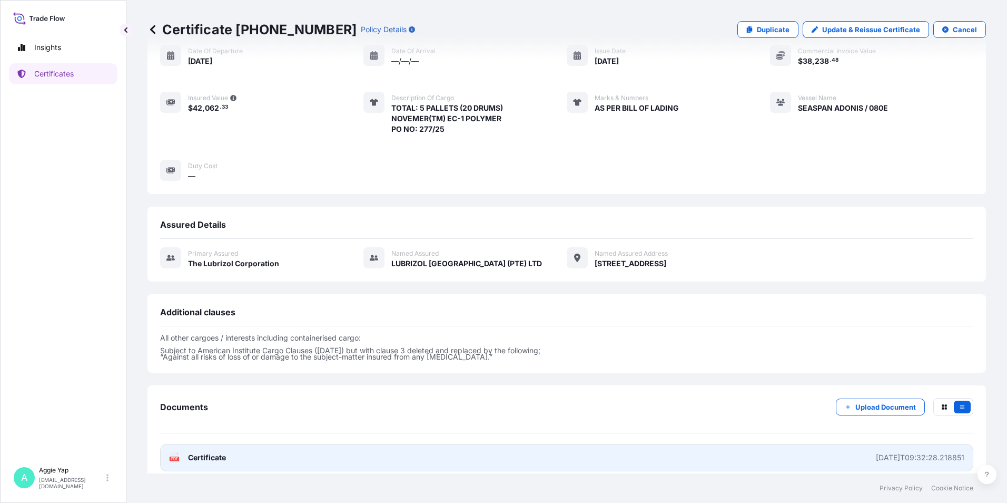
click at [248, 450] on link "PDF Certificate [DATE]T09:32:28.218851" at bounding box center [566, 457] width 813 height 27
